Goal: Information Seeking & Learning: Learn about a topic

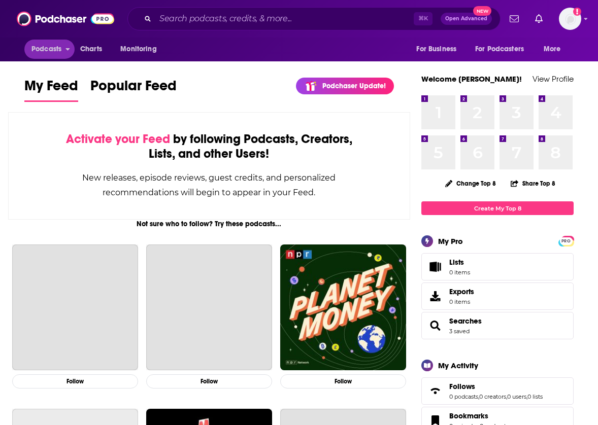
click at [58, 51] on span "Podcasts" at bounding box center [46, 49] width 30 height 14
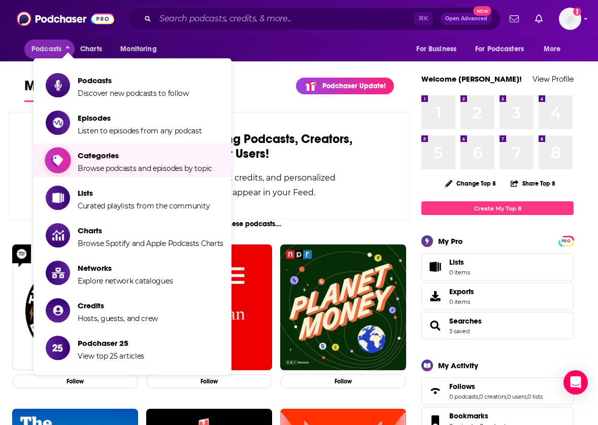
click at [95, 158] on span "Categories" at bounding box center [145, 156] width 134 height 10
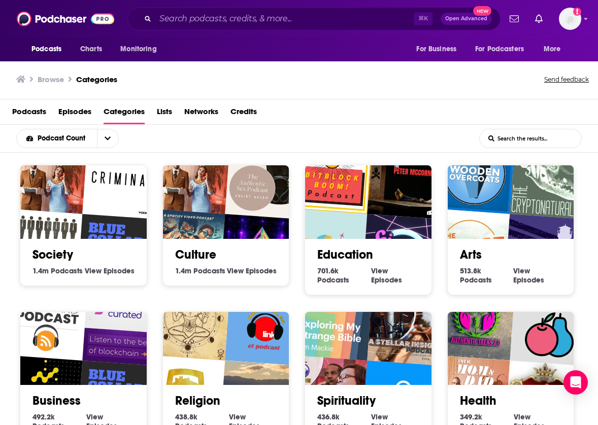
scroll to position [1, 1]
click at [515, 140] on input "List Search Input" at bounding box center [530, 138] width 101 height 18
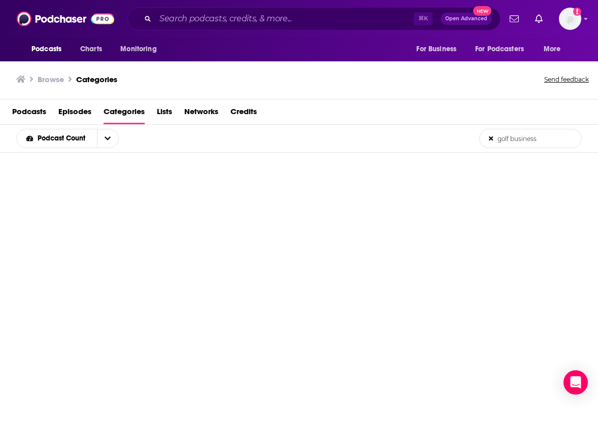
type input "golf business"
drag, startPoint x: 538, startPoint y: 138, endPoint x: 489, endPoint y: 131, distance: 49.7
click at [489, 131] on input "golf business" at bounding box center [530, 138] width 101 height 18
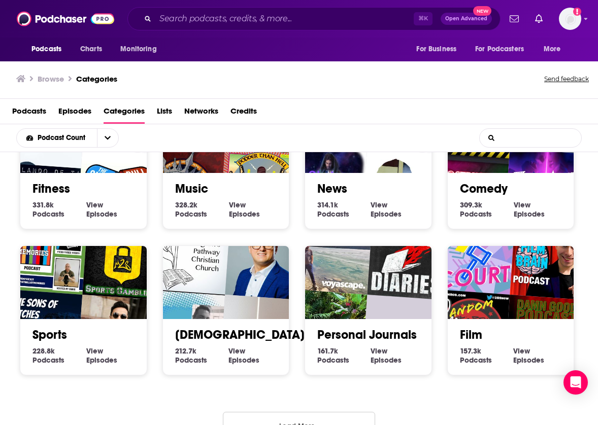
scroll to position [379, 0]
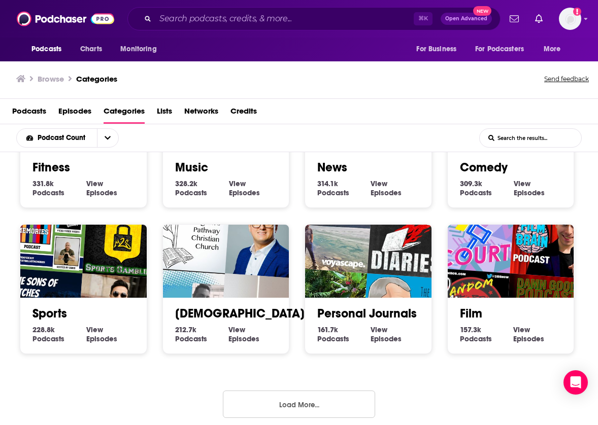
click at [62, 312] on link "Sports" at bounding box center [49, 313] width 35 height 15
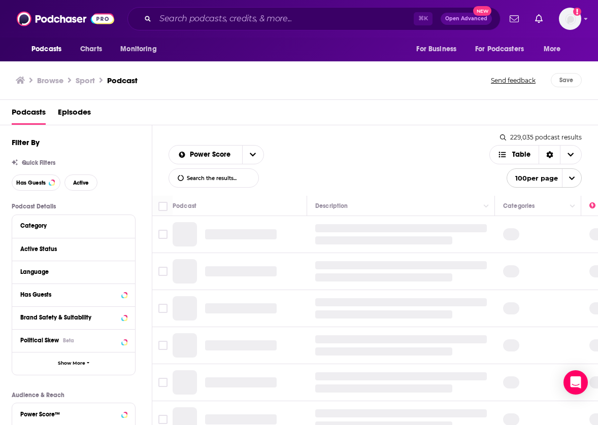
scroll to position [0, 1]
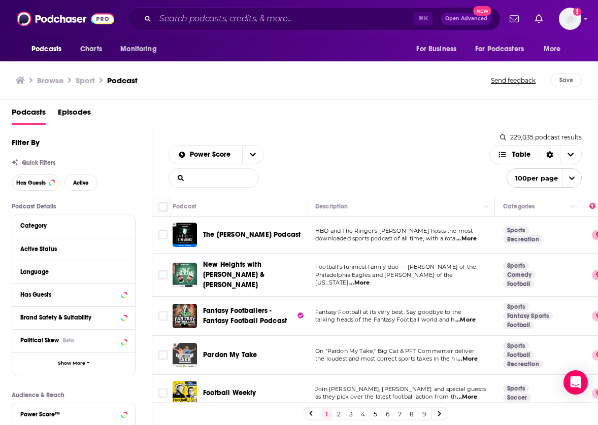
click at [196, 179] on input "List Search Input" at bounding box center [213, 178] width 89 height 18
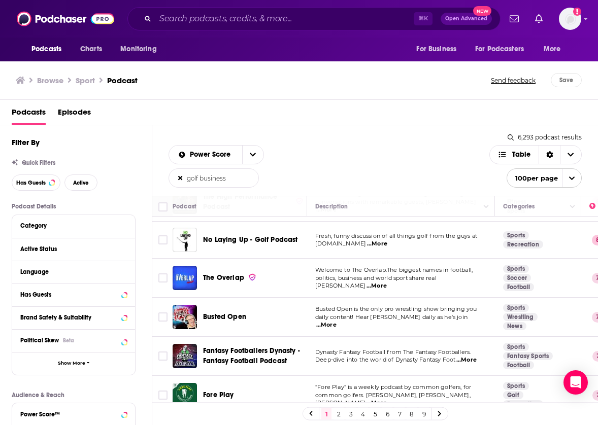
scroll to position [79, 2]
click at [198, 180] on input "golf business" at bounding box center [213, 178] width 89 height 18
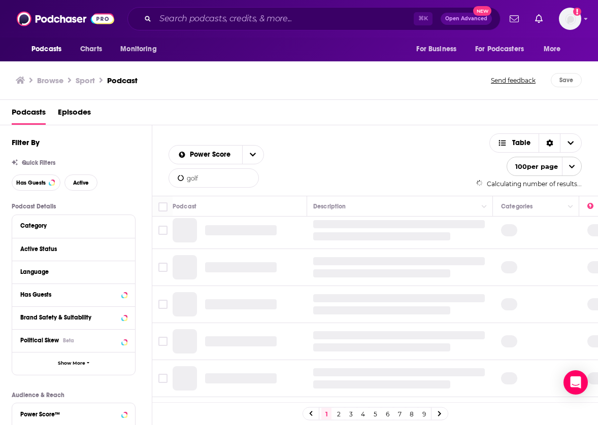
scroll to position [0, 2]
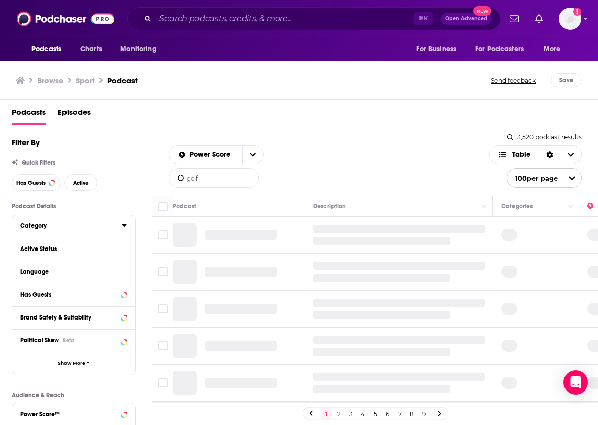
type input "golf"
click at [32, 224] on div "Category" at bounding box center [67, 225] width 95 height 7
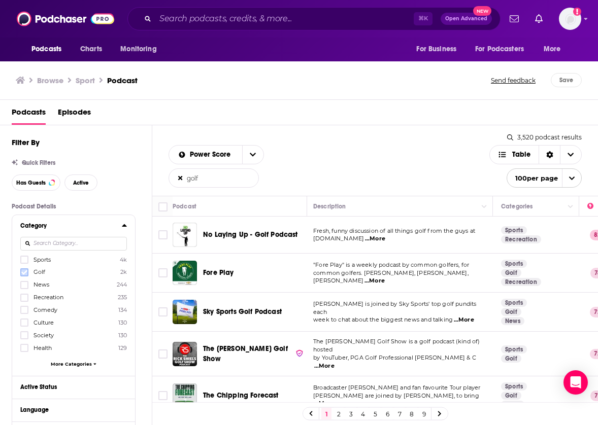
click at [24, 272] on icon at bounding box center [24, 272] width 6 height 6
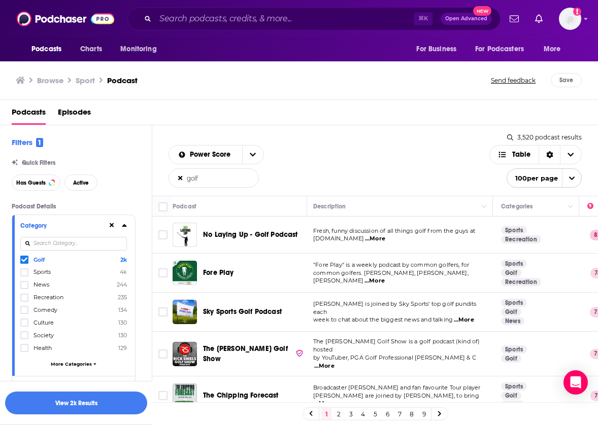
scroll to position [10, 0]
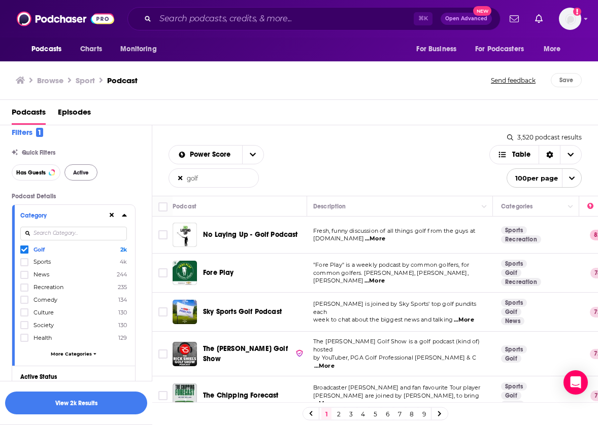
click at [77, 170] on span "Active" at bounding box center [81, 173] width 16 height 6
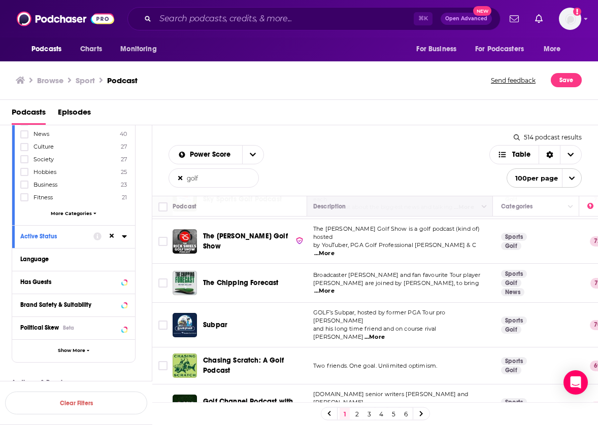
scroll to position [75, 2]
click at [334, 250] on span "...More" at bounding box center [324, 254] width 20 height 8
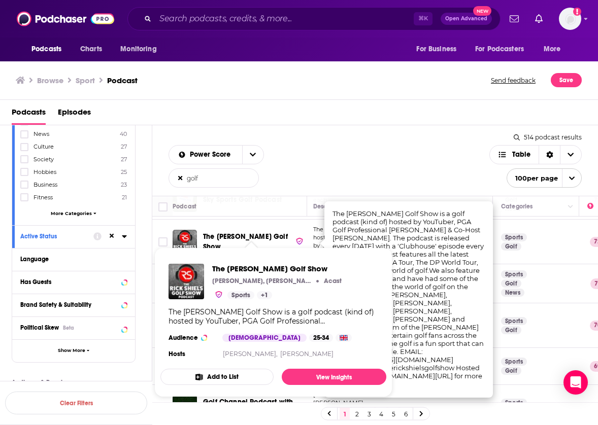
scroll to position [74, 2]
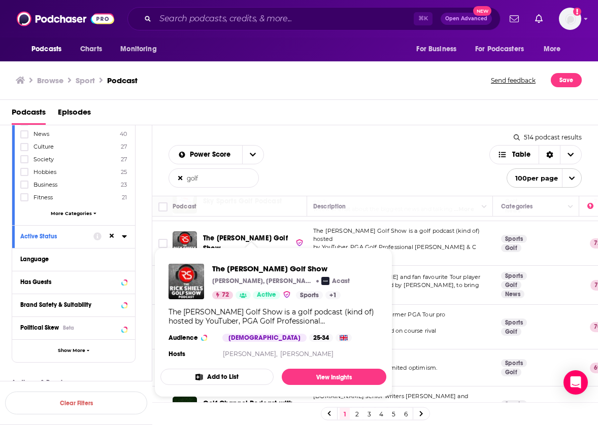
click at [263, 238] on span "The [PERSON_NAME] Golf Show" at bounding box center [245, 243] width 85 height 19
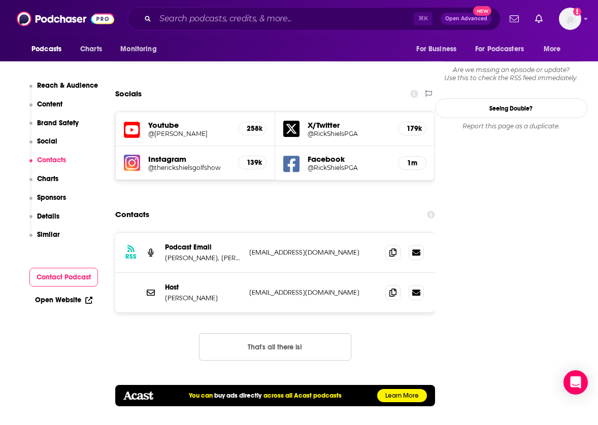
scroll to position [1174, 4]
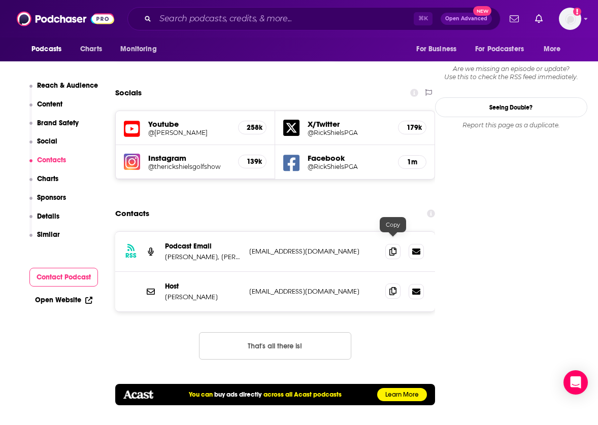
click at [395, 287] on icon at bounding box center [392, 291] width 7 height 8
click at [393, 284] on span at bounding box center [392, 291] width 15 height 15
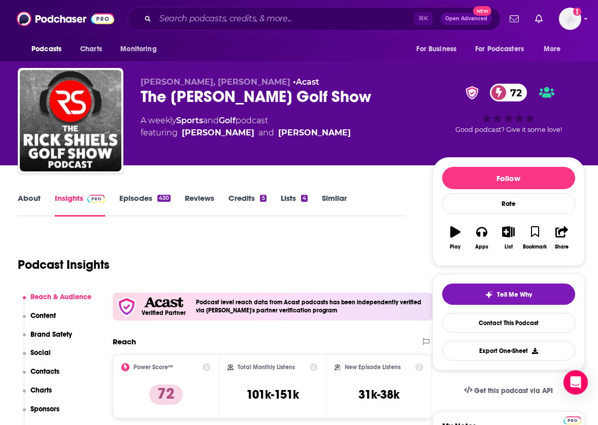
scroll to position [0, 7]
click at [134, 198] on link "Episodes 430" at bounding box center [144, 204] width 51 height 23
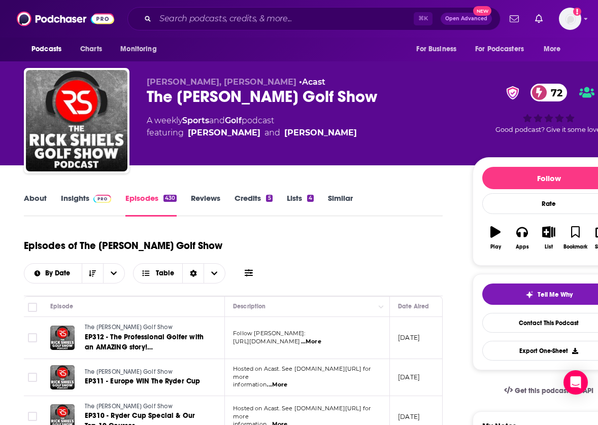
scroll to position [0, 2]
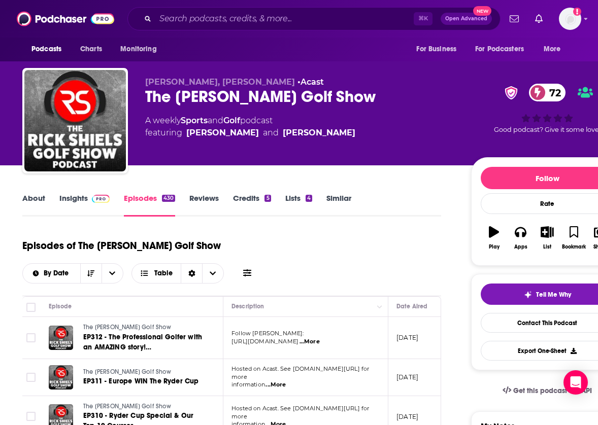
click at [298, 338] on span "[URL][DOMAIN_NAME]" at bounding box center [264, 341] width 67 height 7
click at [320, 338] on span "...More" at bounding box center [309, 342] width 20 height 8
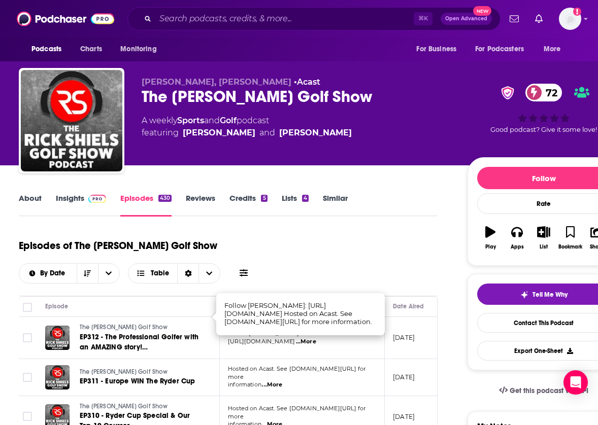
scroll to position [0, 10]
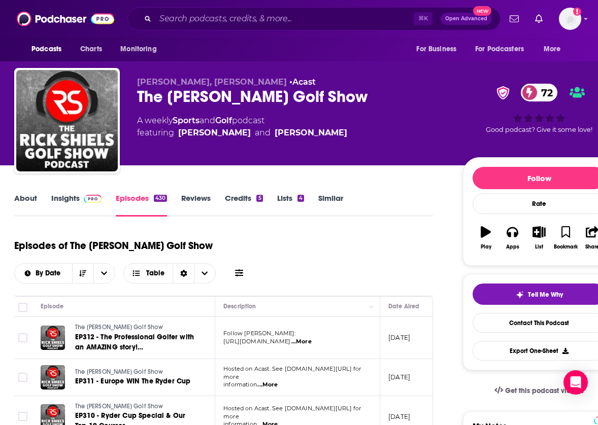
click at [312, 338] on span "...More" at bounding box center [301, 342] width 20 height 8
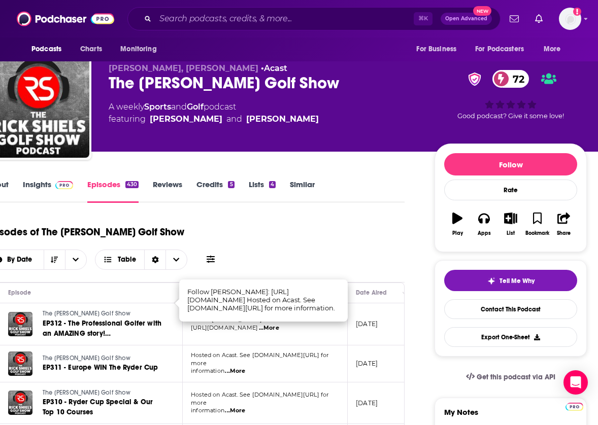
scroll to position [13, 39]
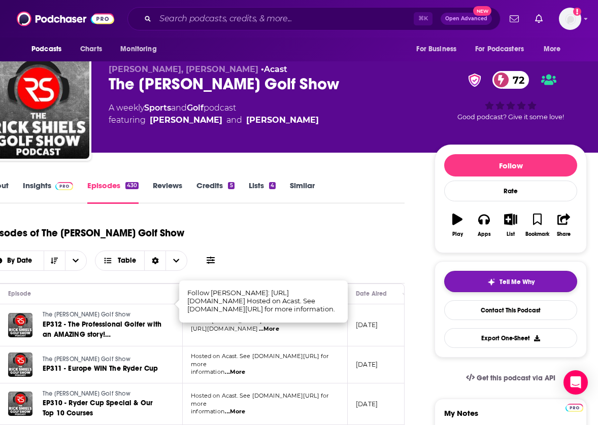
click at [505, 285] on span "Tell Me Why" at bounding box center [516, 282] width 35 height 8
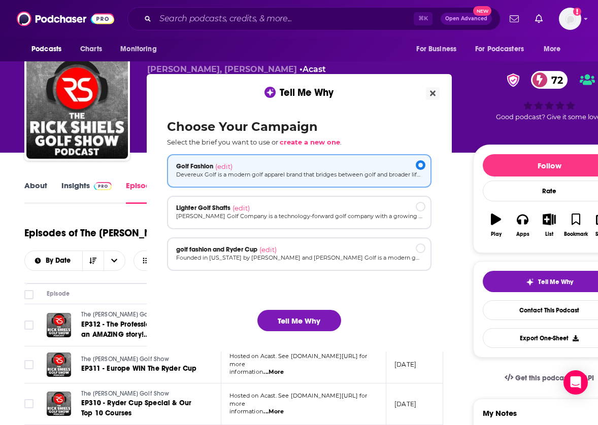
scroll to position [0, 0]
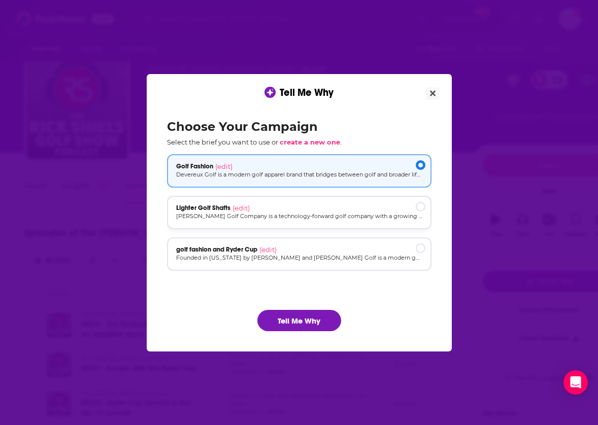
click at [360, 210] on div "Lighter Golf Shafts (edit)" at bounding box center [299, 208] width 246 height 8
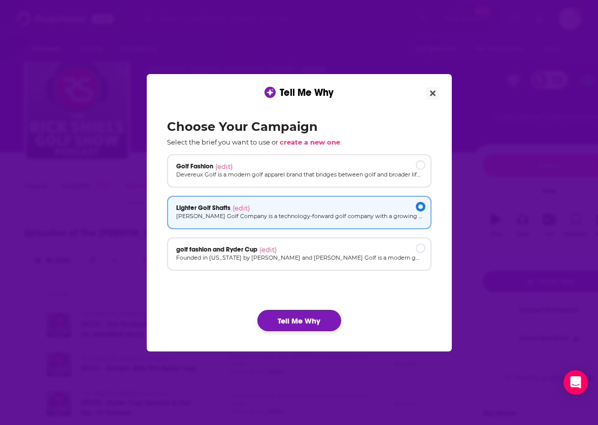
click at [313, 320] on button "Tell Me Why" at bounding box center [299, 320] width 84 height 21
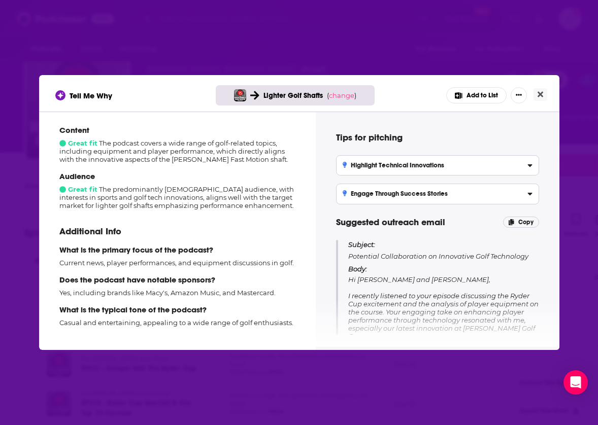
scroll to position [162, 0]
click at [539, 93] on icon "Close" at bounding box center [540, 95] width 6 height 6
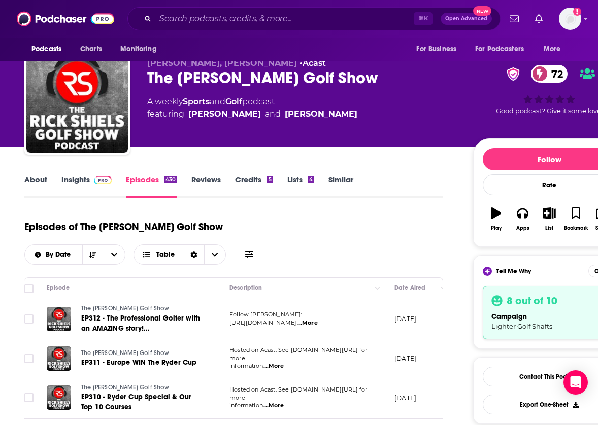
scroll to position [23, 0]
